Goal: Navigation & Orientation: Go to known website

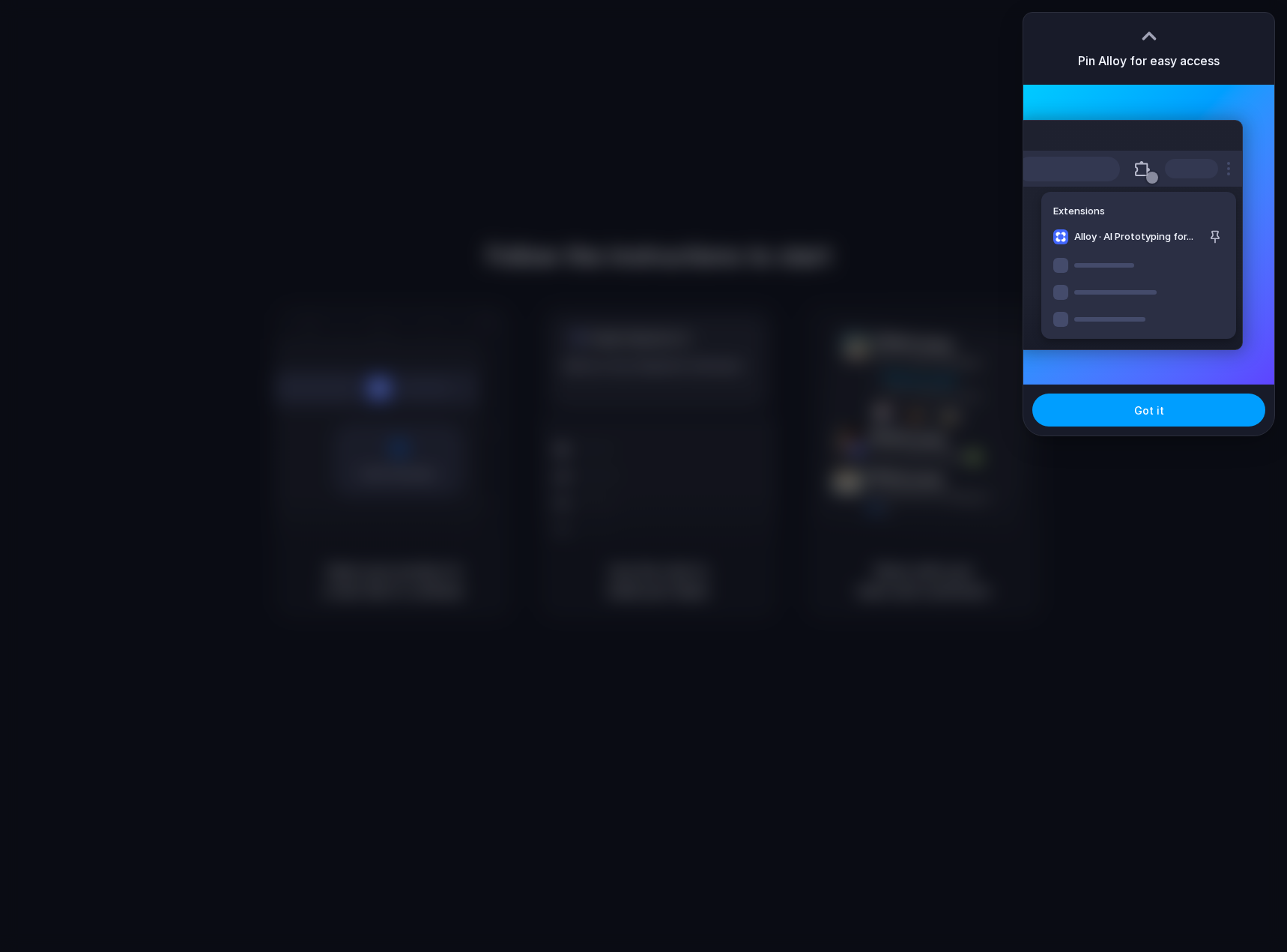
click at [1147, 415] on span "Got it" at bounding box center [1149, 411] width 30 height 16
